Goal: Task Accomplishment & Management: Use online tool/utility

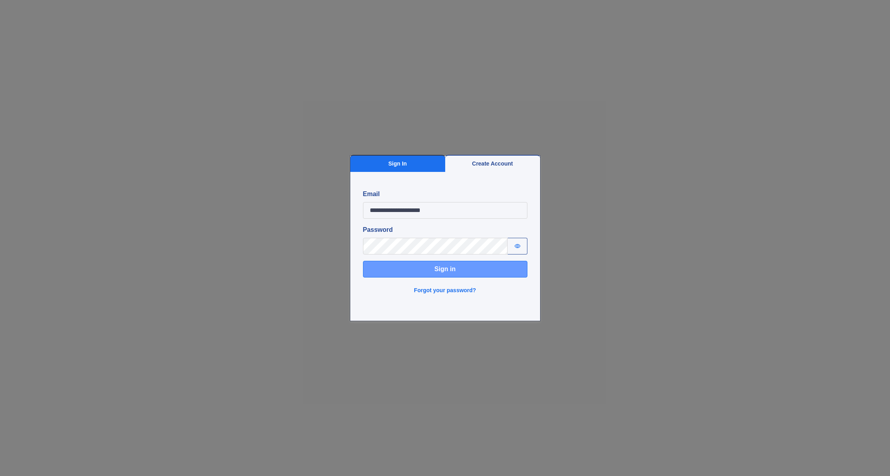
click at [433, 264] on button "Sign in" at bounding box center [445, 269] width 164 height 17
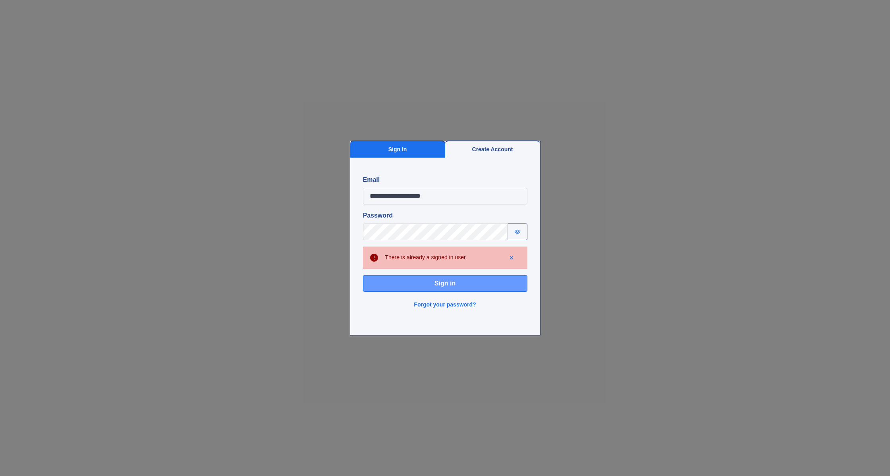
click at [419, 284] on button "Sign in" at bounding box center [445, 283] width 164 height 17
click at [379, 287] on button "Sign in" at bounding box center [445, 283] width 164 height 17
click at [415, 290] on button "Sign in" at bounding box center [445, 283] width 164 height 17
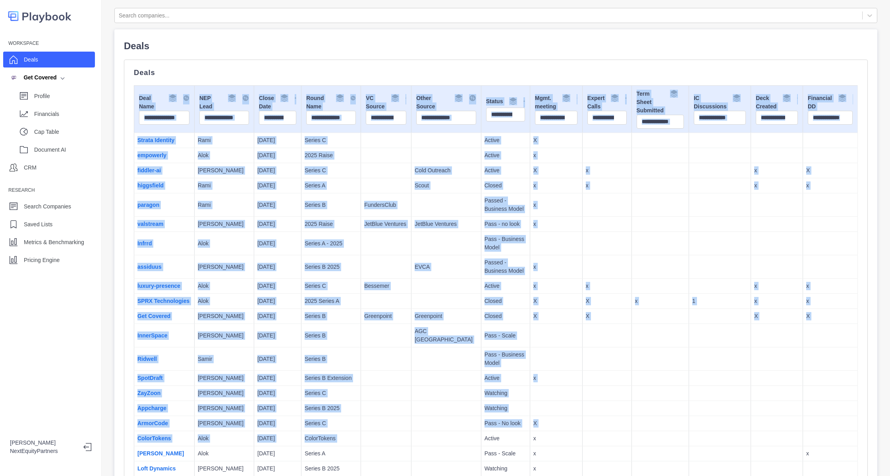
drag, startPoint x: 284, startPoint y: 116, endPoint x: 423, endPoint y: 432, distance: 345.9
click at [424, 433] on td at bounding box center [446, 438] width 70 height 15
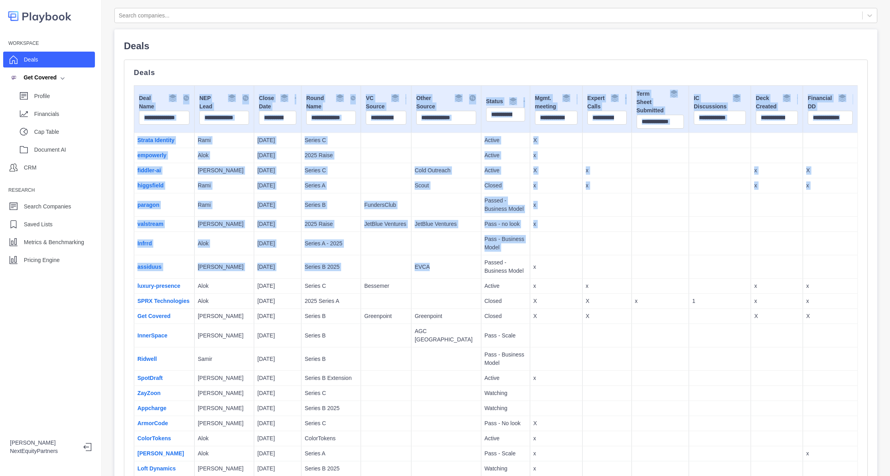
drag, startPoint x: 424, startPoint y: 433, endPoint x: 430, endPoint y: 275, distance: 158.5
click at [430, 275] on td "EVCA" at bounding box center [446, 266] width 70 height 23
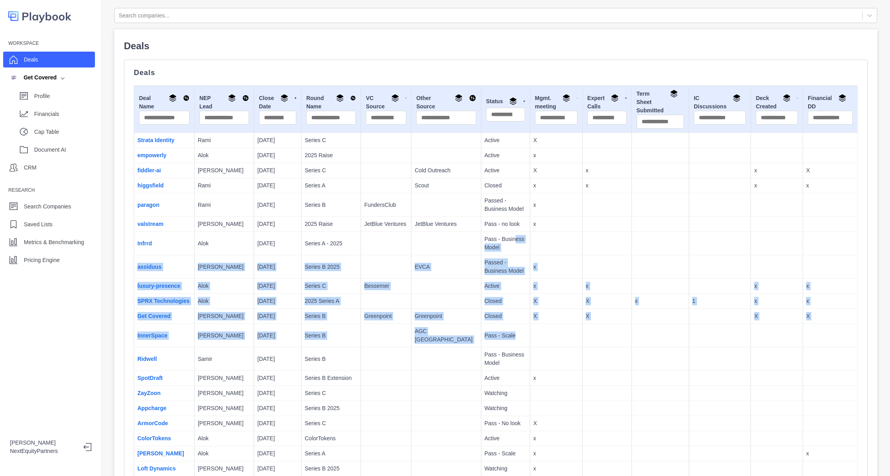
drag, startPoint x: 518, startPoint y: 310, endPoint x: 471, endPoint y: 231, distance: 92.5
click at [481, 231] on td "Pass - no look" at bounding box center [505, 224] width 49 height 15
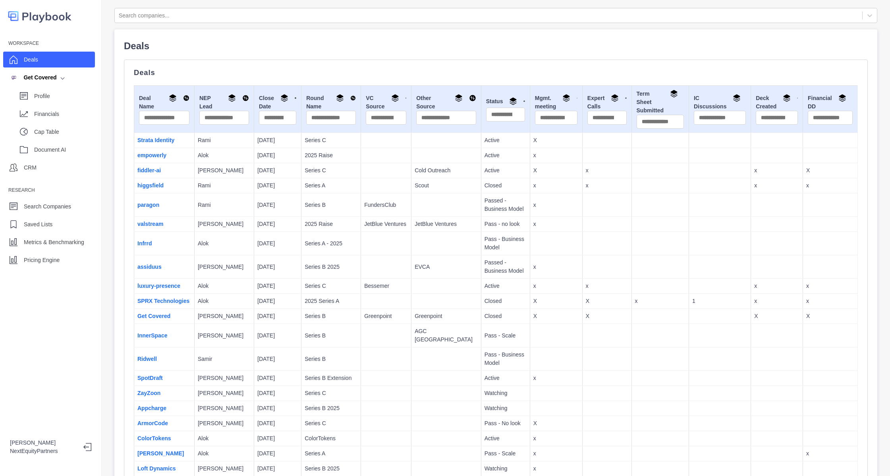
click at [481, 239] on td "Pass - Business Model" at bounding box center [505, 243] width 49 height 23
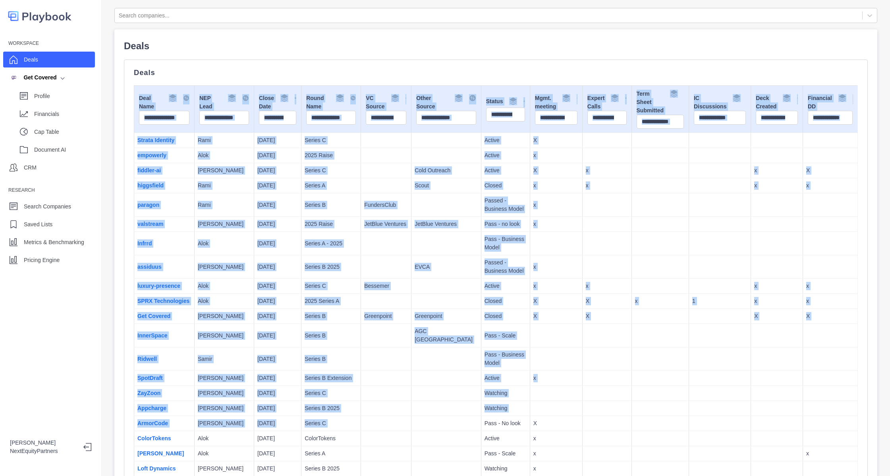
drag, startPoint x: 128, startPoint y: 298, endPoint x: 447, endPoint y: 426, distance: 343.1
click at [481, 426] on td "Pass - No look" at bounding box center [505, 423] width 49 height 15
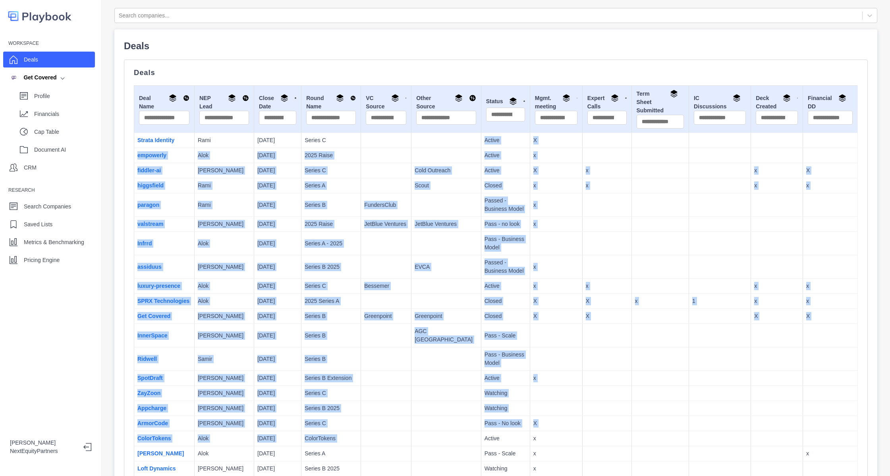
drag, startPoint x: 448, startPoint y: 439, endPoint x: 310, endPoint y: 125, distance: 342.1
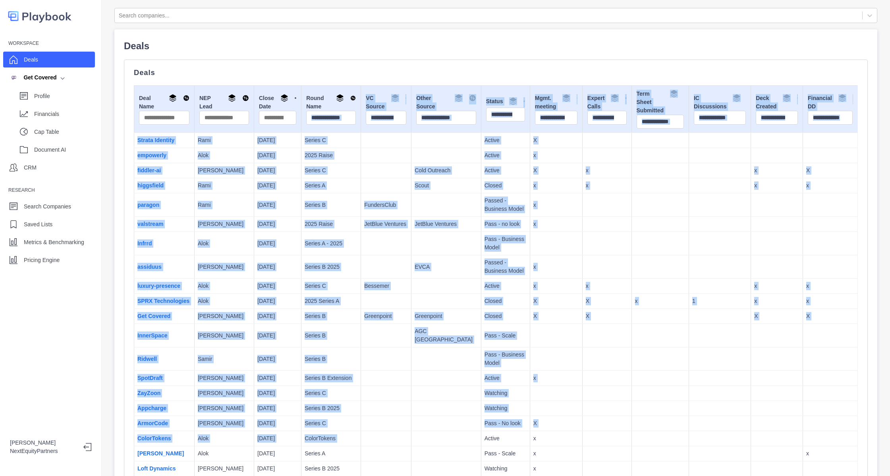
click at [177, 339] on td "InnerSpace" at bounding box center [164, 335] width 60 height 23
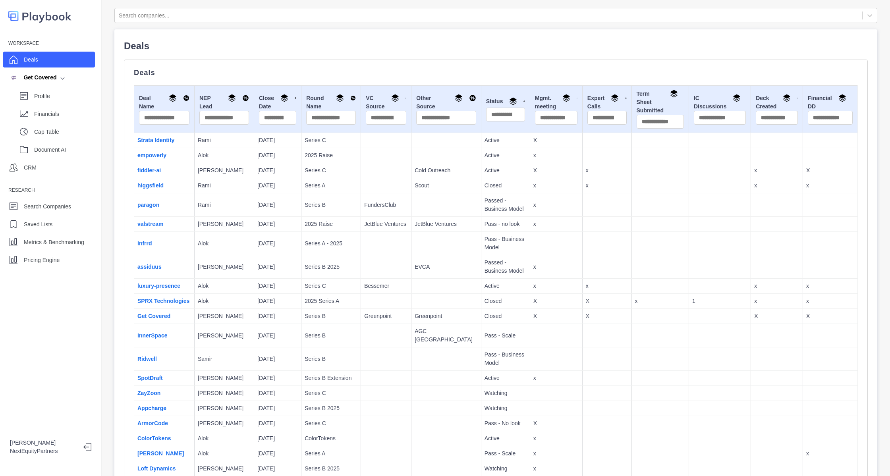
click at [233, 356] on p "Samir" at bounding box center [224, 359] width 53 height 8
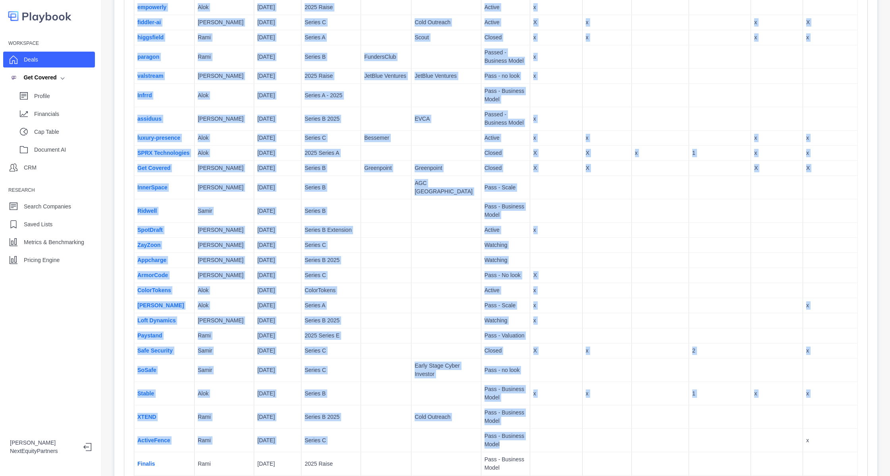
scroll to position [311, 0]
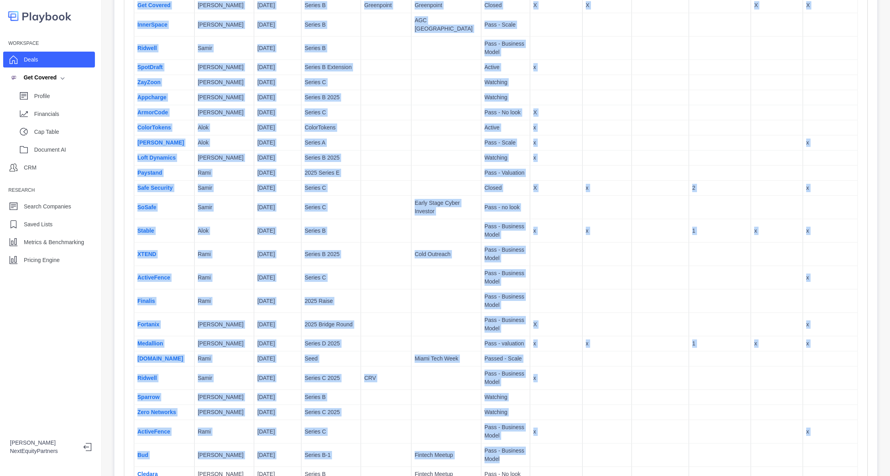
drag, startPoint x: 143, startPoint y: 64, endPoint x: 604, endPoint y: 503, distance: 636.5
click at [604, 476] on html "Workspace Deals Get Covered Profile Financials Cap Table Document AI CRM Resear…" at bounding box center [445, 238] width 890 height 476
click at [589, 377] on td at bounding box center [606, 377] width 49 height 23
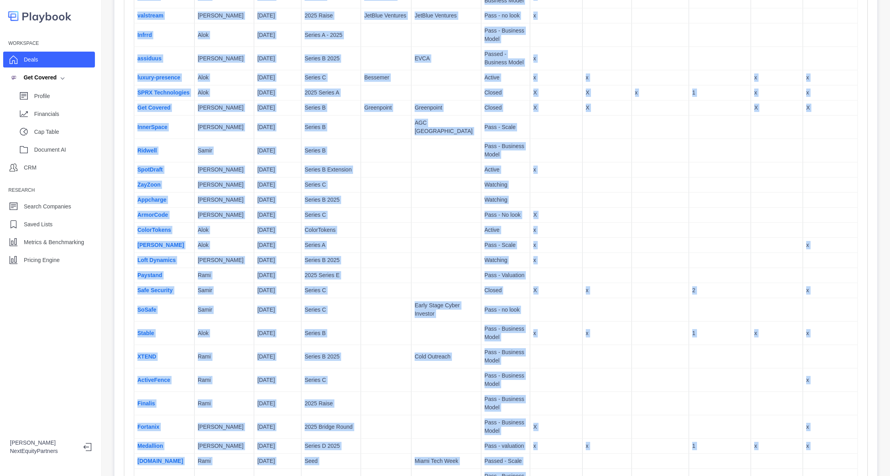
scroll to position [0, 0]
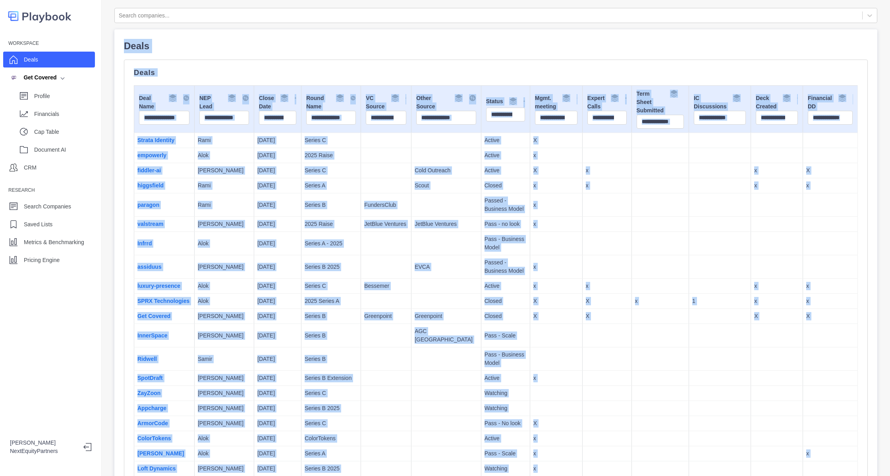
click at [589, 377] on td at bounding box center [606, 378] width 49 height 15
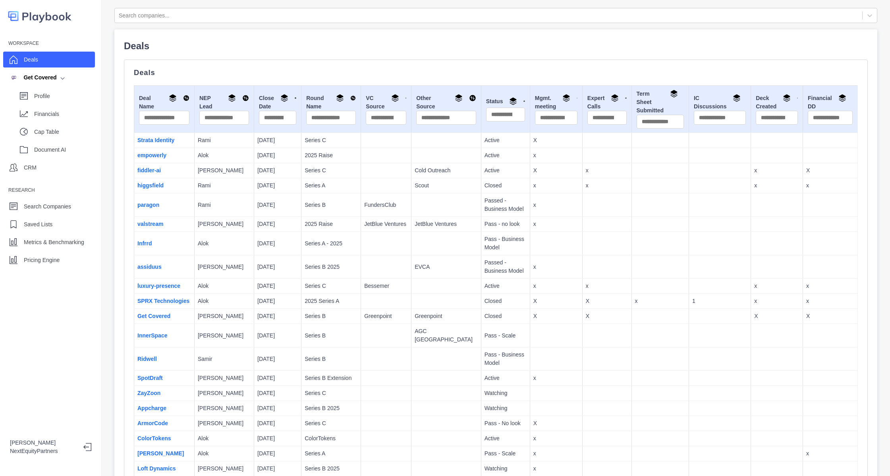
click at [589, 377] on td at bounding box center [606, 378] width 49 height 15
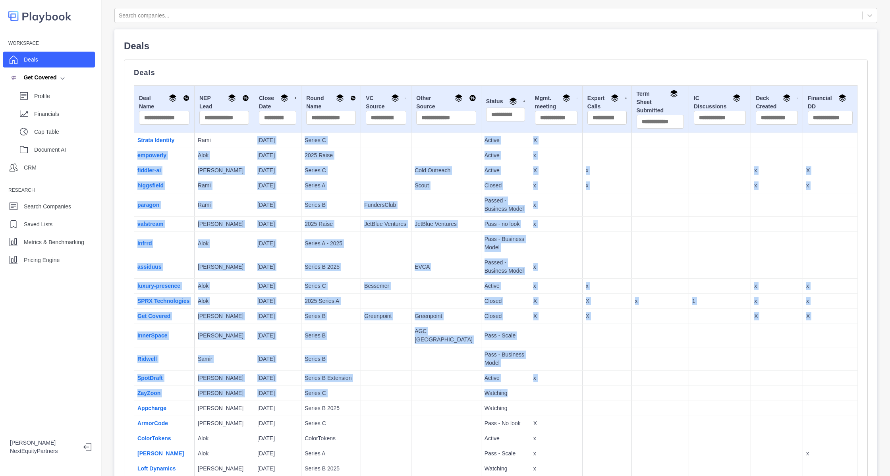
drag, startPoint x: 561, startPoint y: 385, endPoint x: 229, endPoint y: 149, distance: 406.8
click at [383, 232] on td at bounding box center [386, 243] width 50 height 23
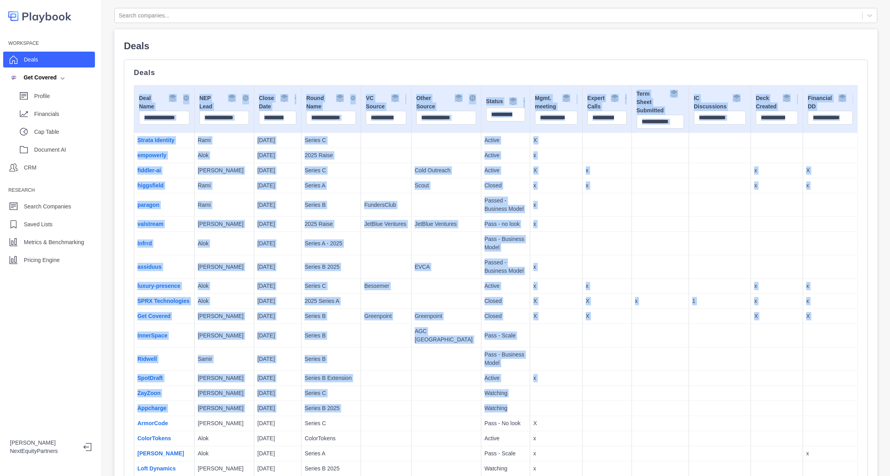
drag, startPoint x: 603, startPoint y: 409, endPoint x: 196, endPoint y: 79, distance: 524.3
click at [481, 255] on td "Passed - Business Model" at bounding box center [505, 266] width 49 height 23
drag, startPoint x: 682, startPoint y: 428, endPoint x: 193, endPoint y: 70, distance: 605.2
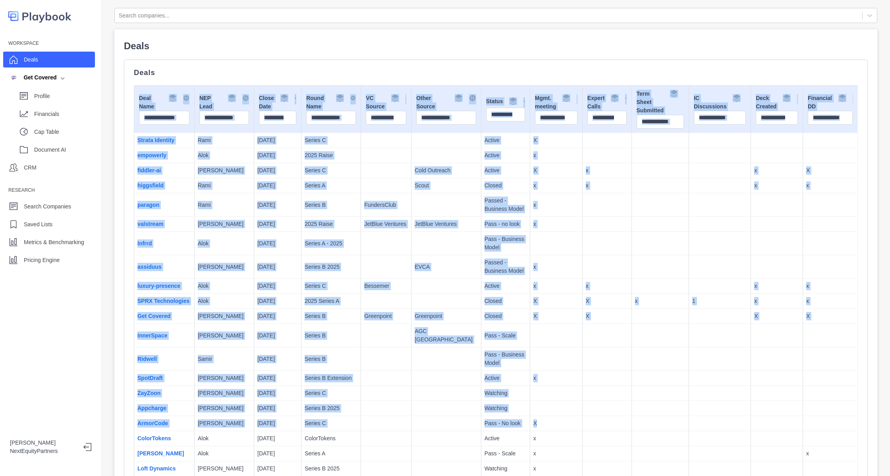
click at [484, 264] on p "Passed - Business Model" at bounding box center [505, 266] width 42 height 17
drag, startPoint x: 592, startPoint y: 366, endPoint x: 168, endPoint y: 66, distance: 519.6
click at [484, 268] on p "Passed - Business Model" at bounding box center [505, 266] width 42 height 17
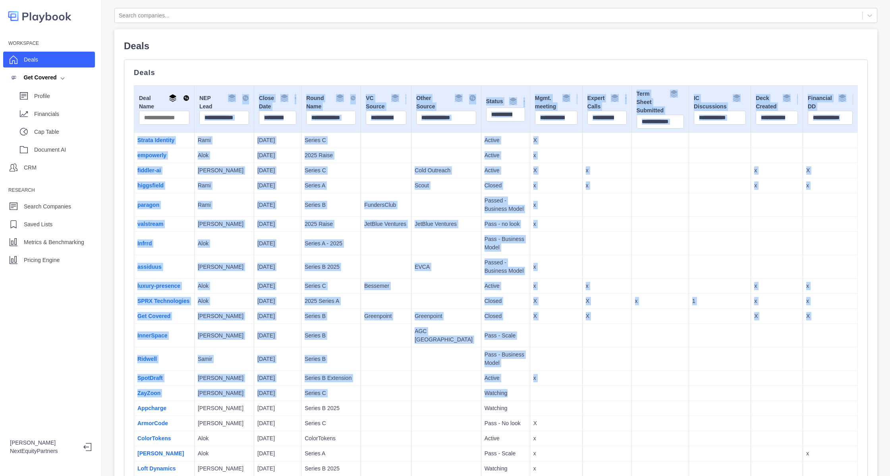
drag, startPoint x: 446, startPoint y: 279, endPoint x: 250, endPoint y: 116, distance: 254.8
click at [392, 208] on td "FundersClub" at bounding box center [386, 204] width 50 height 23
drag, startPoint x: 680, startPoint y: 399, endPoint x: 119, endPoint y: 27, distance: 673.1
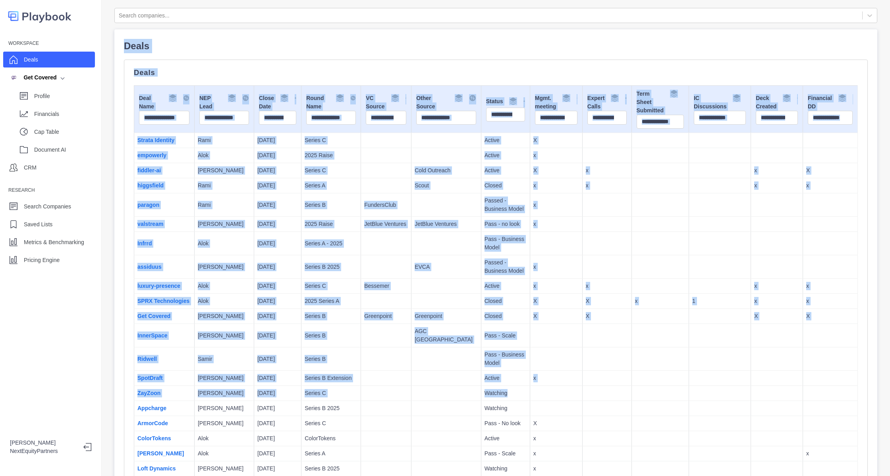
click at [546, 283] on p "x" at bounding box center [556, 286] width 46 height 8
drag, startPoint x: 734, startPoint y: 424, endPoint x: 223, endPoint y: 46, distance: 635.5
click at [364, 173] on td at bounding box center [386, 170] width 50 height 15
drag, startPoint x: 289, startPoint y: 46, endPoint x: 733, endPoint y: 396, distance: 565.3
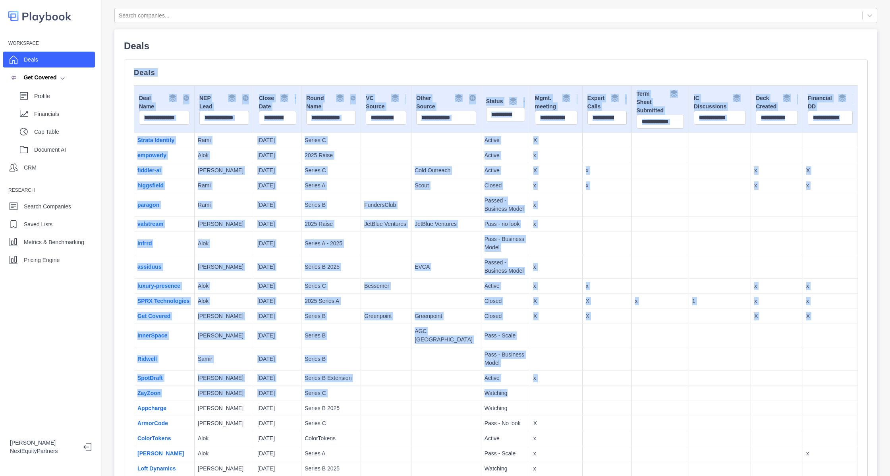
click at [751, 396] on td at bounding box center [777, 393] width 52 height 15
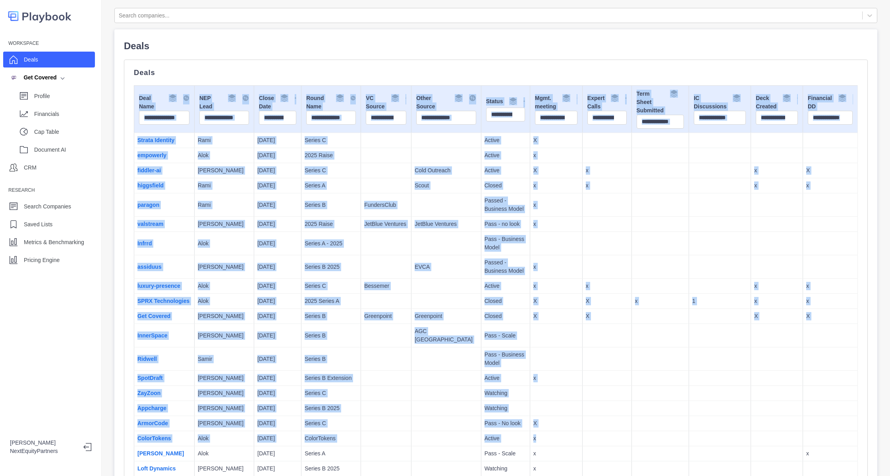
drag, startPoint x: 775, startPoint y: 441, endPoint x: 270, endPoint y: 71, distance: 625.9
click at [530, 250] on td at bounding box center [556, 243] width 52 height 23
drag, startPoint x: 702, startPoint y: 419, endPoint x: 170, endPoint y: -21, distance: 690.4
click at [170, 0] on html "Workspace Deals Get Covered Profile Financials Cap Table Document AI CRM Resear…" at bounding box center [445, 238] width 890 height 476
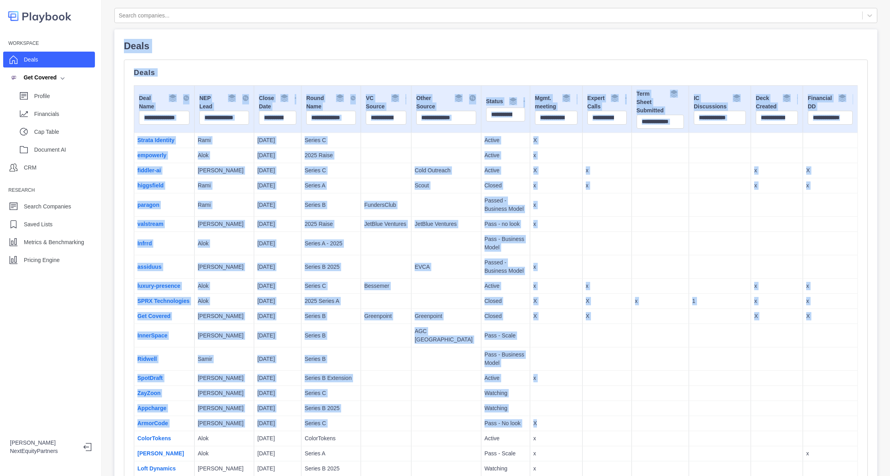
click at [437, 170] on p "Cold Outreach" at bounding box center [445, 170] width 63 height 8
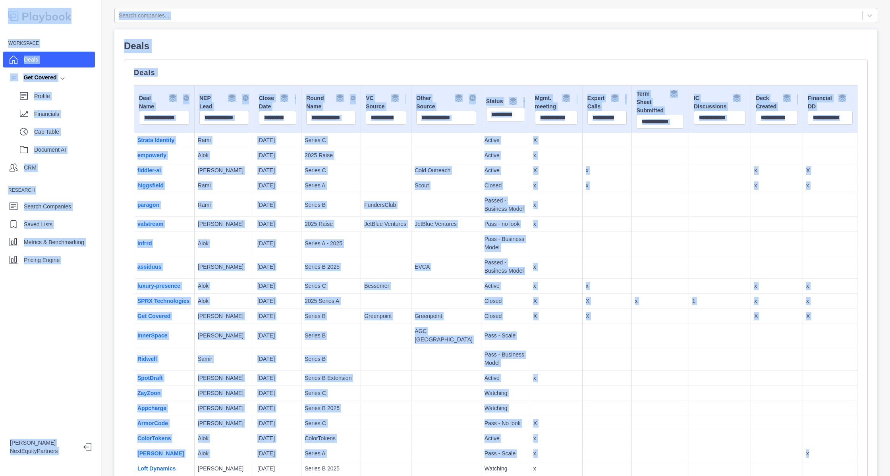
drag, startPoint x: 818, startPoint y: 453, endPoint x: 1, endPoint y: -6, distance: 936.6
click at [1, 0] on html "Workspace Deals Get Covered Profile Financials Cap Table Document AI CRM Resear…" at bounding box center [445, 238] width 890 height 476
click at [446, 246] on td at bounding box center [446, 243] width 70 height 23
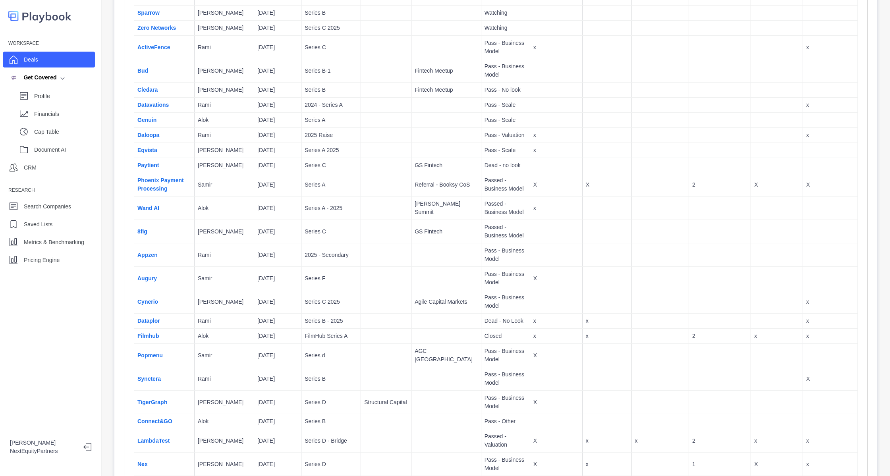
scroll to position [1226, 0]
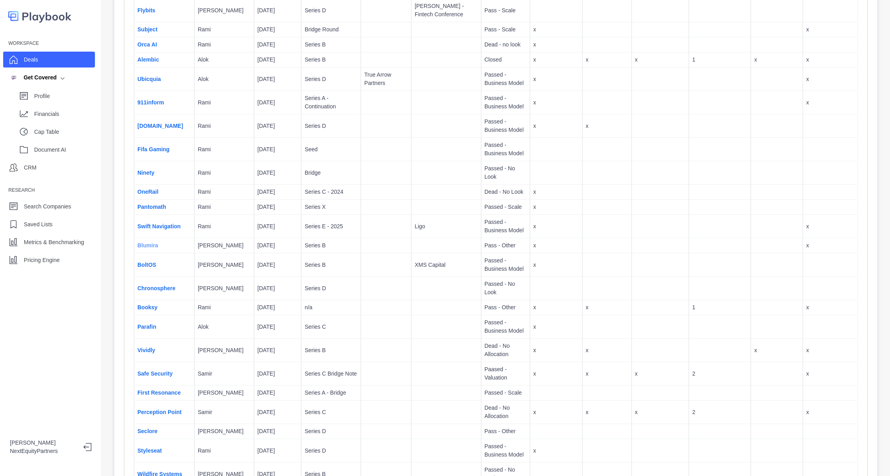
click at [149, 242] on link "Blumira" at bounding box center [147, 245] width 21 height 6
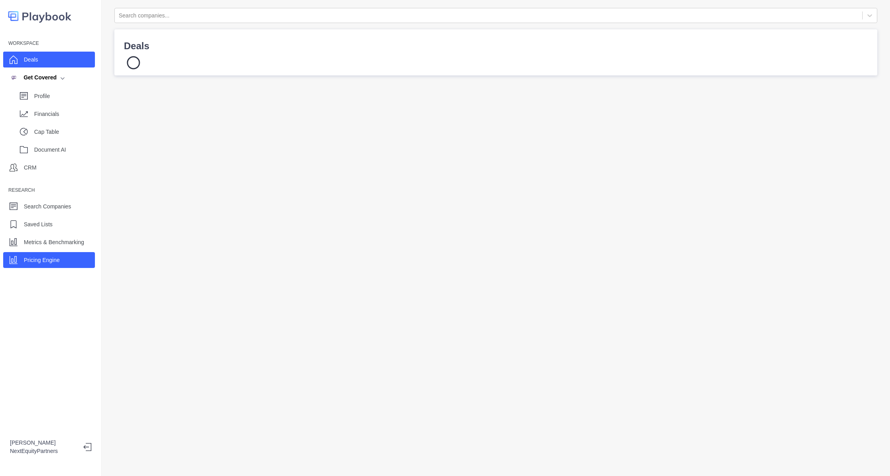
click at [22, 263] on div "Pricing Engine" at bounding box center [49, 260] width 92 height 16
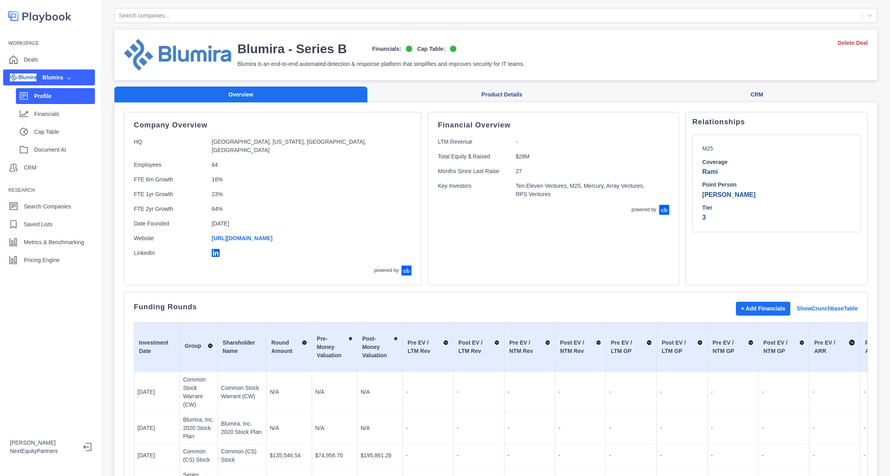
scroll to position [151, 0]
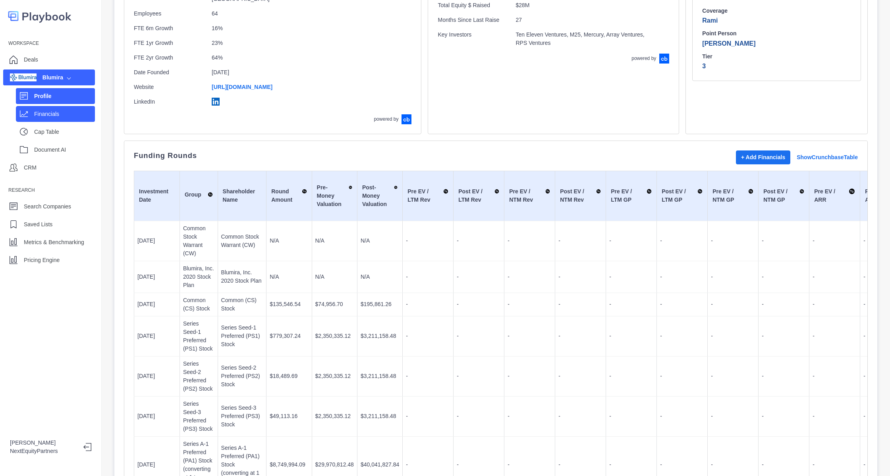
click at [33, 117] on div "Financials" at bounding box center [55, 114] width 79 height 16
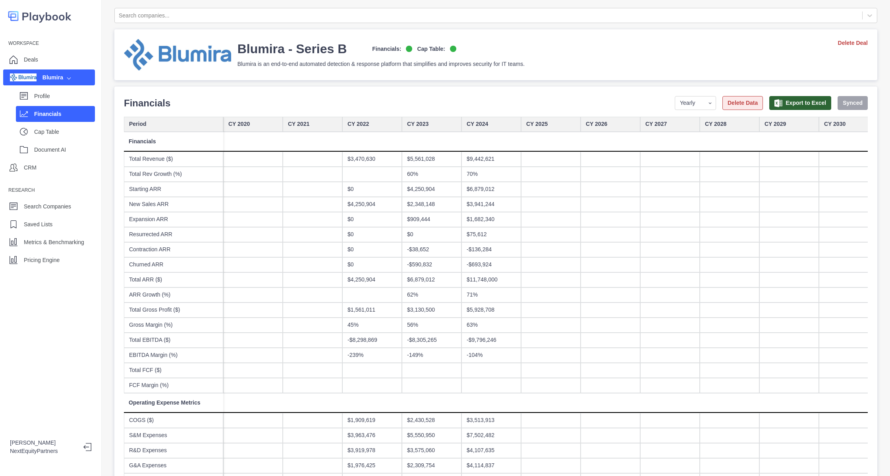
click at [729, 102] on button "Delete Data" at bounding box center [742, 103] width 40 height 14
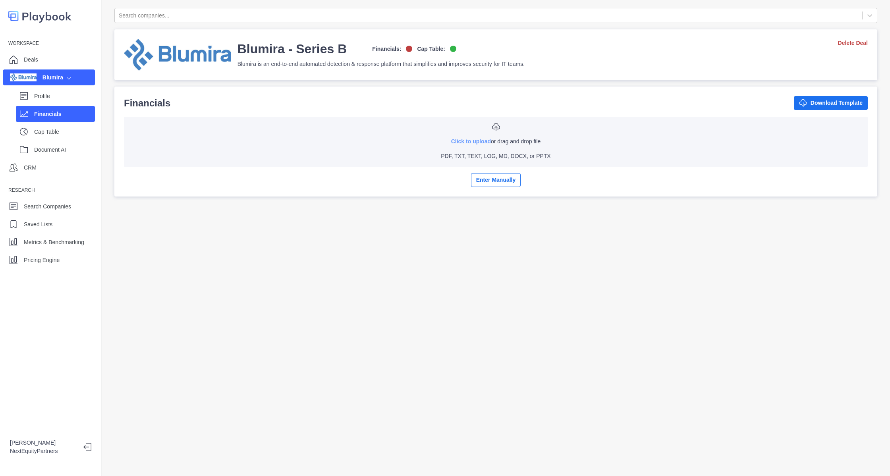
click at [453, 140] on link "Click to upload" at bounding box center [471, 141] width 40 height 6
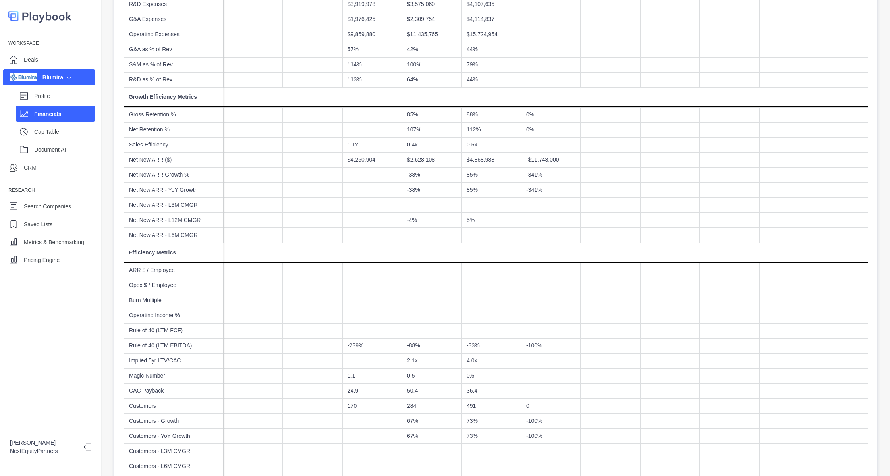
scroll to position [445, 0]
